Goal: Task Accomplishment & Management: Manage account settings

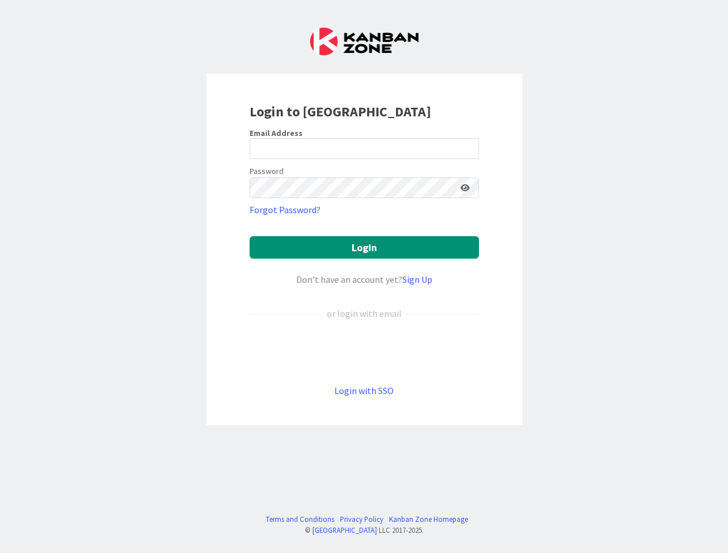
click at [364, 277] on div "Don’t have an account yet? Sign Up" at bounding box center [364, 280] width 229 height 14
click at [465, 188] on icon at bounding box center [465, 188] width 9 height 8
click at [364, 247] on button "Login" at bounding box center [364, 247] width 229 height 22
click at [364, 277] on div "Don’t have an account yet? Sign Up" at bounding box center [364, 280] width 229 height 14
click at [465, 188] on icon at bounding box center [465, 188] width 9 height 8
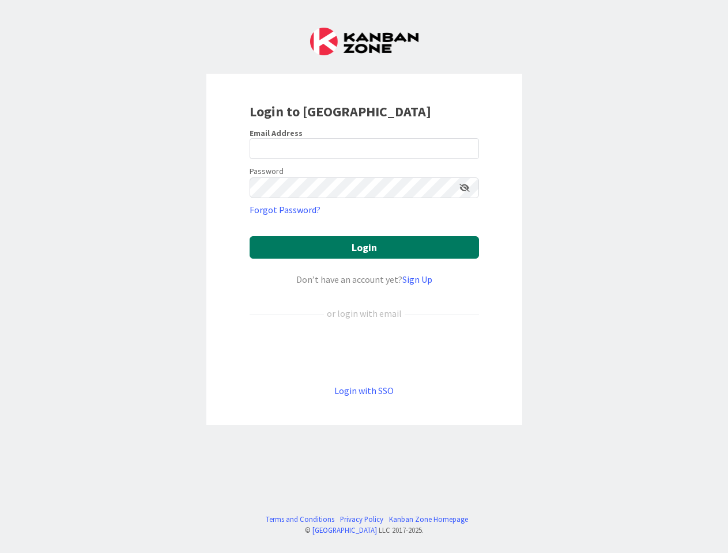
click at [364, 247] on button "Login" at bounding box center [364, 247] width 229 height 22
